Goal: Navigation & Orientation: Understand site structure

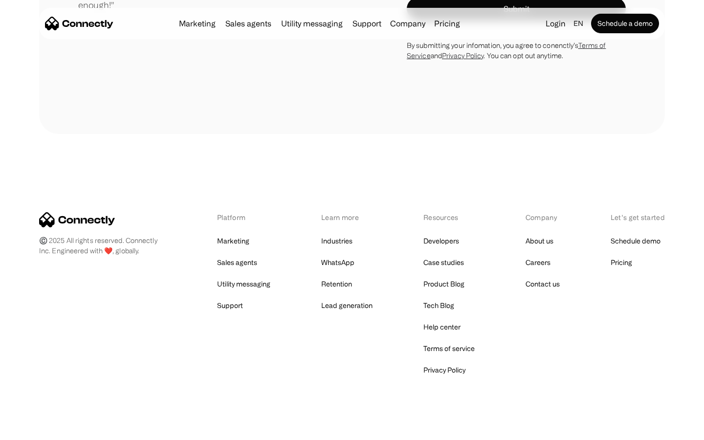
scroll to position [2577, 0]
